Goal: Information Seeking & Learning: Check status

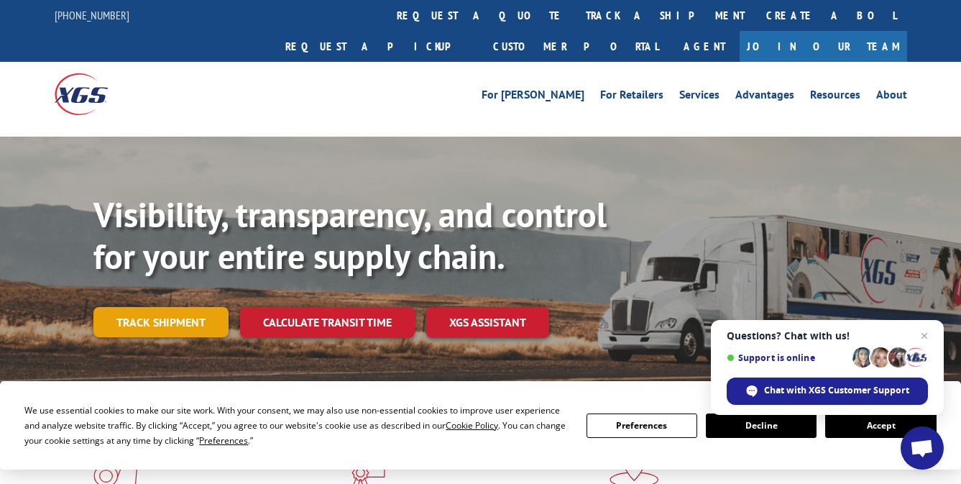
click at [150, 307] on link "Track shipment" at bounding box center [160, 322] width 135 height 30
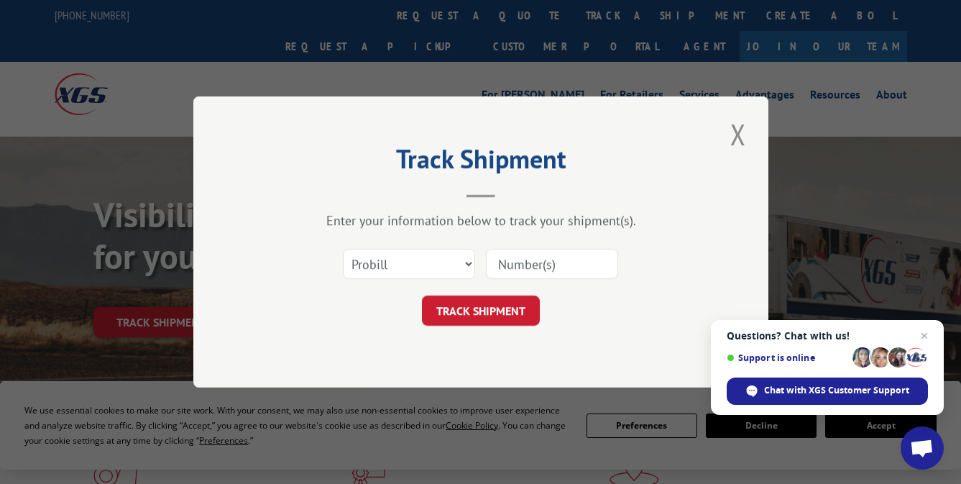
click at [544, 263] on input at bounding box center [552, 264] width 132 height 30
click at [469, 261] on select "Select category... Probill BOL PO" at bounding box center [409, 264] width 132 height 30
select select "bol"
click at [343, 249] on select "Select category... Probill BOL PO" at bounding box center [409, 264] width 132 height 30
click at [533, 263] on input at bounding box center [552, 264] width 132 height 30
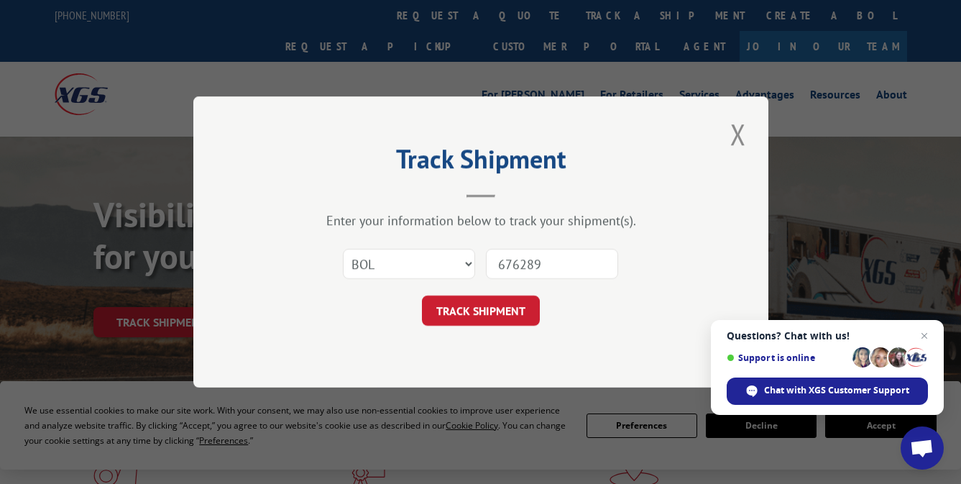
type input "6762898"
click button "TRACK SHIPMENT" at bounding box center [481, 310] width 118 height 30
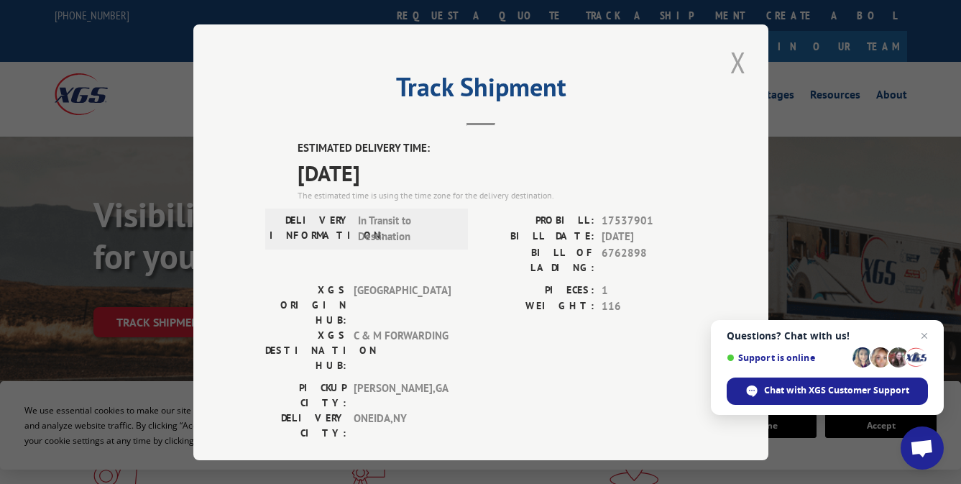
click at [733, 52] on button "Close modal" at bounding box center [738, 62] width 24 height 40
